Goal: Task Accomplishment & Management: Use online tool/utility

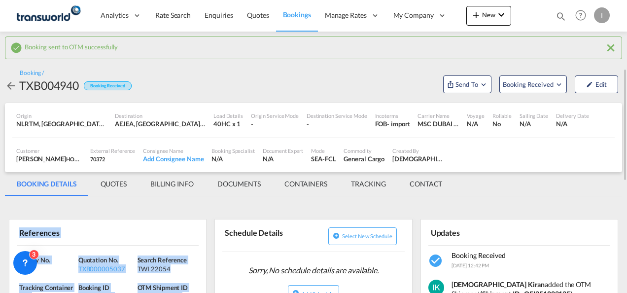
scroll to position [49, 0]
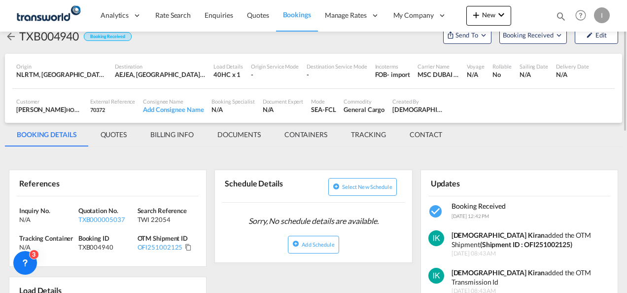
click at [561, 14] on md-icon "icon-magnify" at bounding box center [560, 16] width 11 height 11
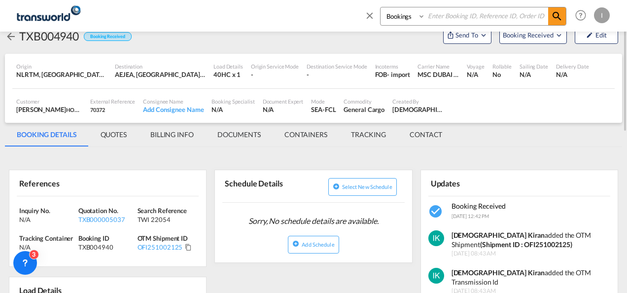
click at [469, 17] on input at bounding box center [486, 15] width 123 height 17
paste input "TXB004939"
drag, startPoint x: 546, startPoint y: 15, endPoint x: 556, endPoint y: 21, distance: 11.7
click at [547, 15] on input "TXB004939" at bounding box center [486, 15] width 123 height 17
type input "TXB004939"
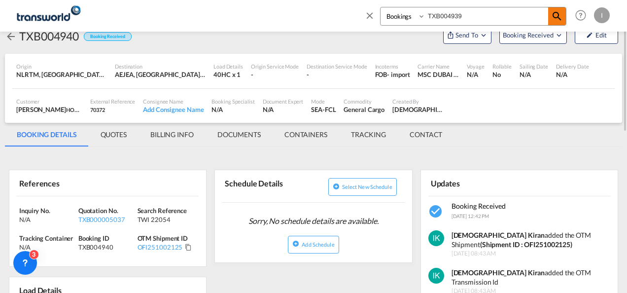
click at [557, 20] on md-icon "icon-magnify" at bounding box center [557, 16] width 12 height 12
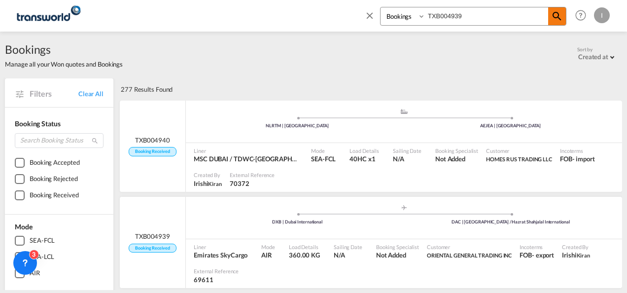
click at [559, 15] on md-icon "icon-magnify" at bounding box center [557, 16] width 12 height 12
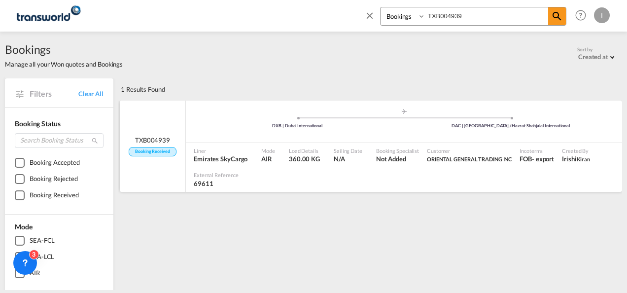
click at [394, 143] on div "Booking Specialist Not Added" at bounding box center [397, 155] width 51 height 25
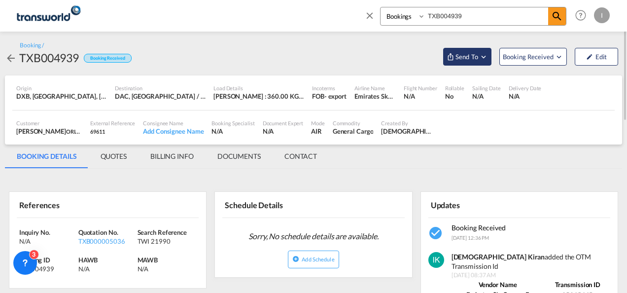
click at [457, 59] on span "Send To" at bounding box center [466, 57] width 25 height 10
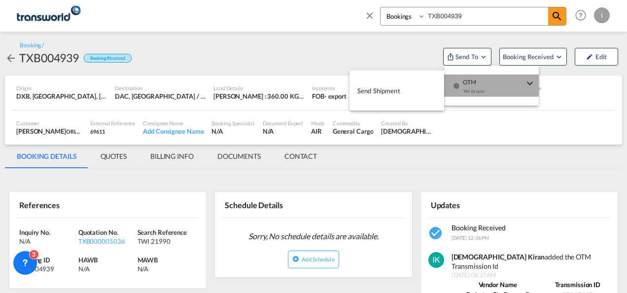
click at [463, 86] on div "OTM Yet to sync" at bounding box center [494, 89] width 84 height 30
click at [412, 91] on button "Send Shipment" at bounding box center [396, 90] width 95 height 22
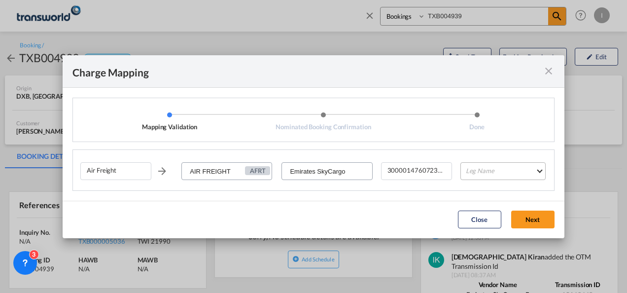
click at [478, 166] on md-select "Leg Name HANDLING ORIGIN HANDLING DESTINATION OTHERS TL PICK UP CUSTOMS ORIGIN …" at bounding box center [502, 171] width 85 height 18
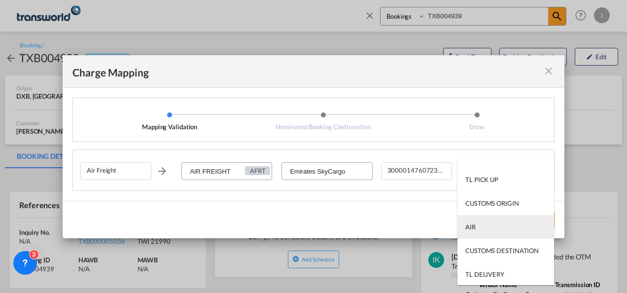
scroll to position [63, 0]
click at [472, 223] on div "AIR" at bounding box center [470, 225] width 10 height 9
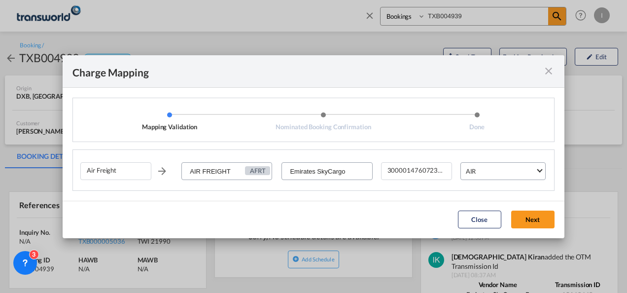
click at [519, 216] on button "Next" at bounding box center [532, 219] width 43 height 18
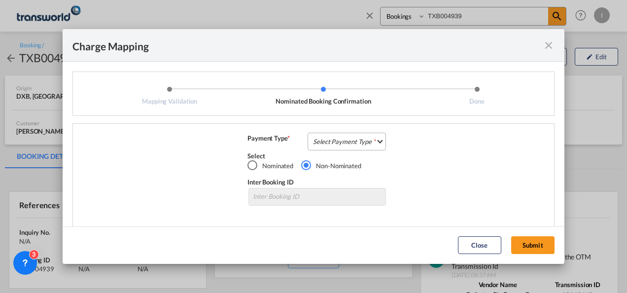
click at [333, 139] on md-select "Select Payment Type COLLECT PREPAID" at bounding box center [346, 142] width 78 height 18
click at [0, 0] on div "COLLECT" at bounding box center [0, 0] width 0 height 0
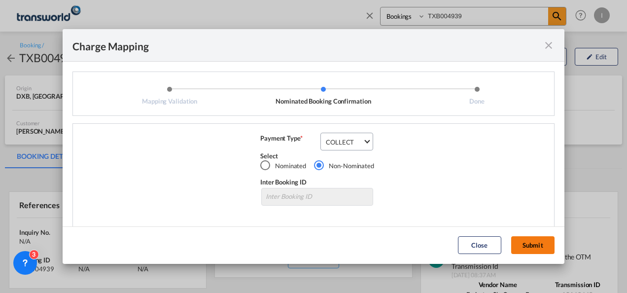
click at [521, 241] on button "Submit" at bounding box center [532, 245] width 43 height 18
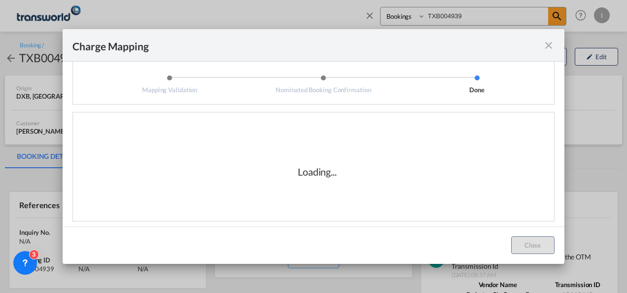
scroll to position [16, 0]
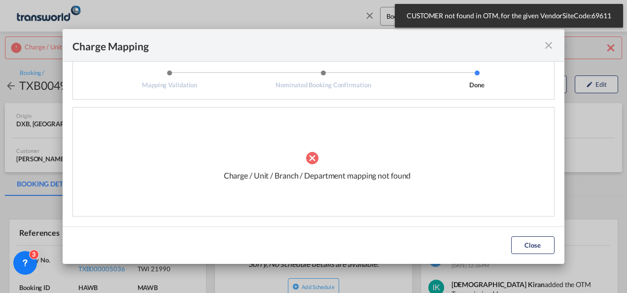
click at [549, 43] on md-icon "icon-close fg-AAA8AD cursor" at bounding box center [548, 45] width 12 height 12
